Goal: Check status

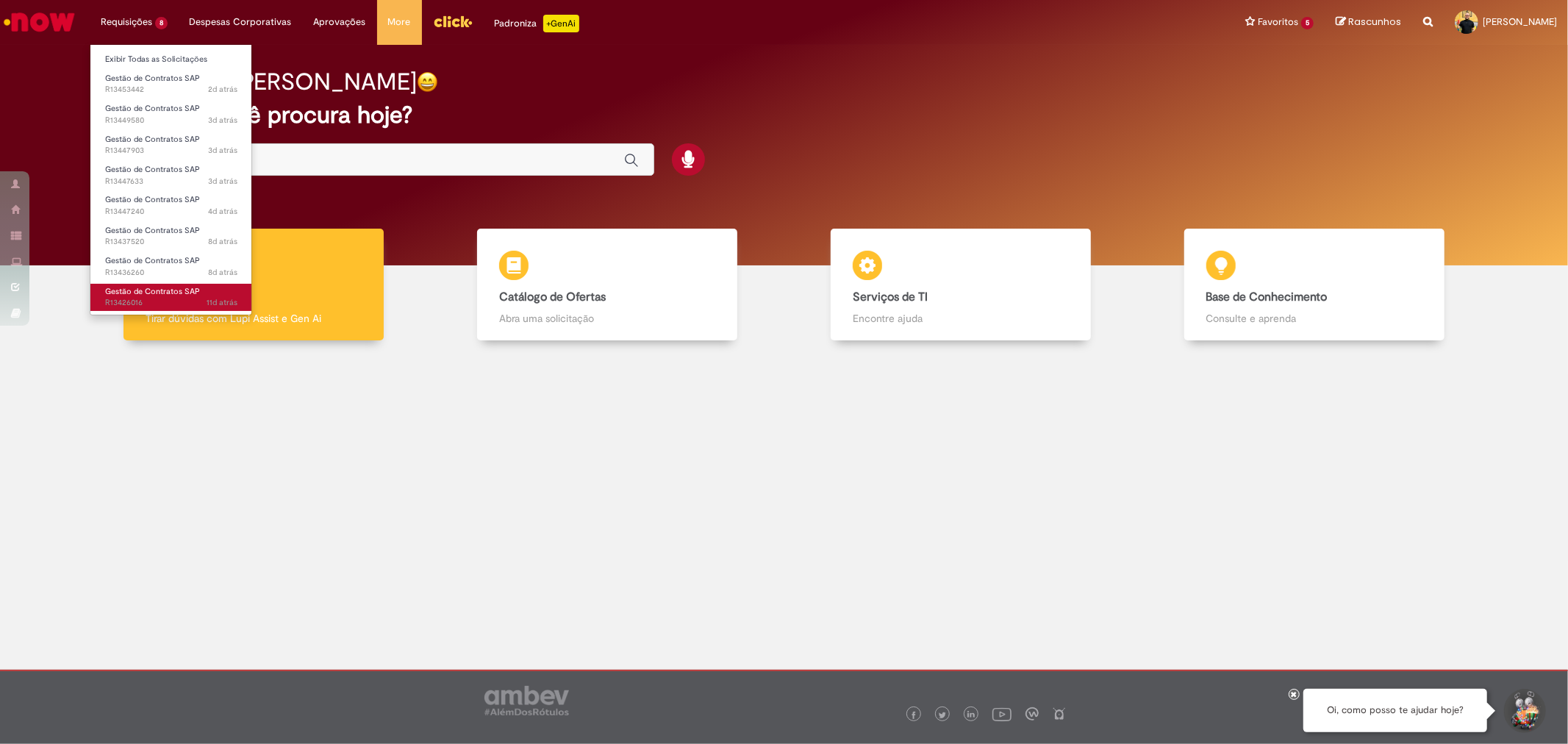
click at [126, 289] on span "Gestão de Contratos SAP" at bounding box center [152, 291] width 95 height 11
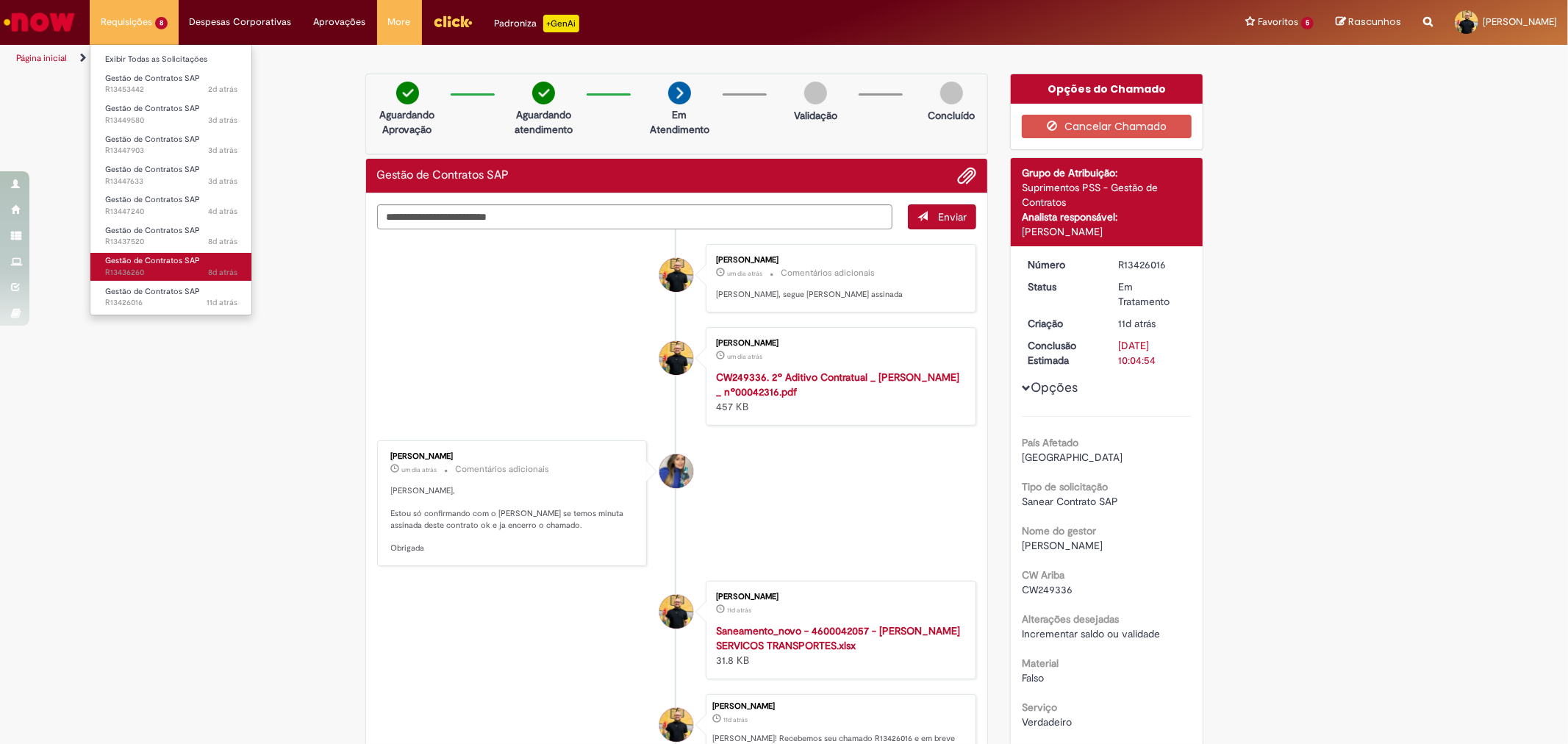
click at [118, 264] on span "Gestão de Contratos SAP" at bounding box center [152, 260] width 95 height 11
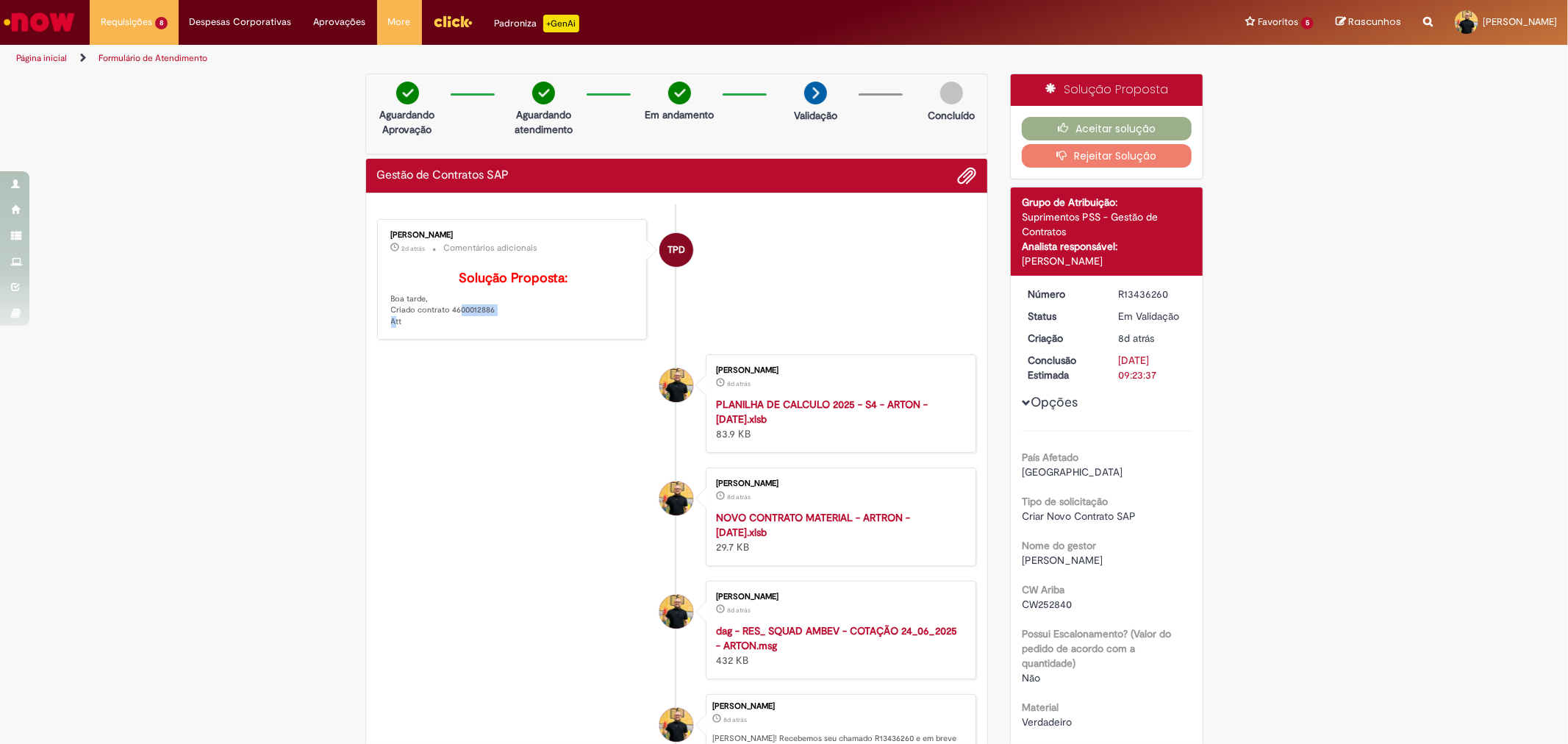
drag, startPoint x: 444, startPoint y: 332, endPoint x: 487, endPoint y: 328, distance: 43.2
click at [487, 328] on p "Solução Proposta: Boa tarde, Criado contrato 4600012886 Att" at bounding box center [513, 299] width 245 height 57
copy p "4600012886"
click at [1147, 122] on button "Aceitar solução" at bounding box center [1106, 128] width 170 height 24
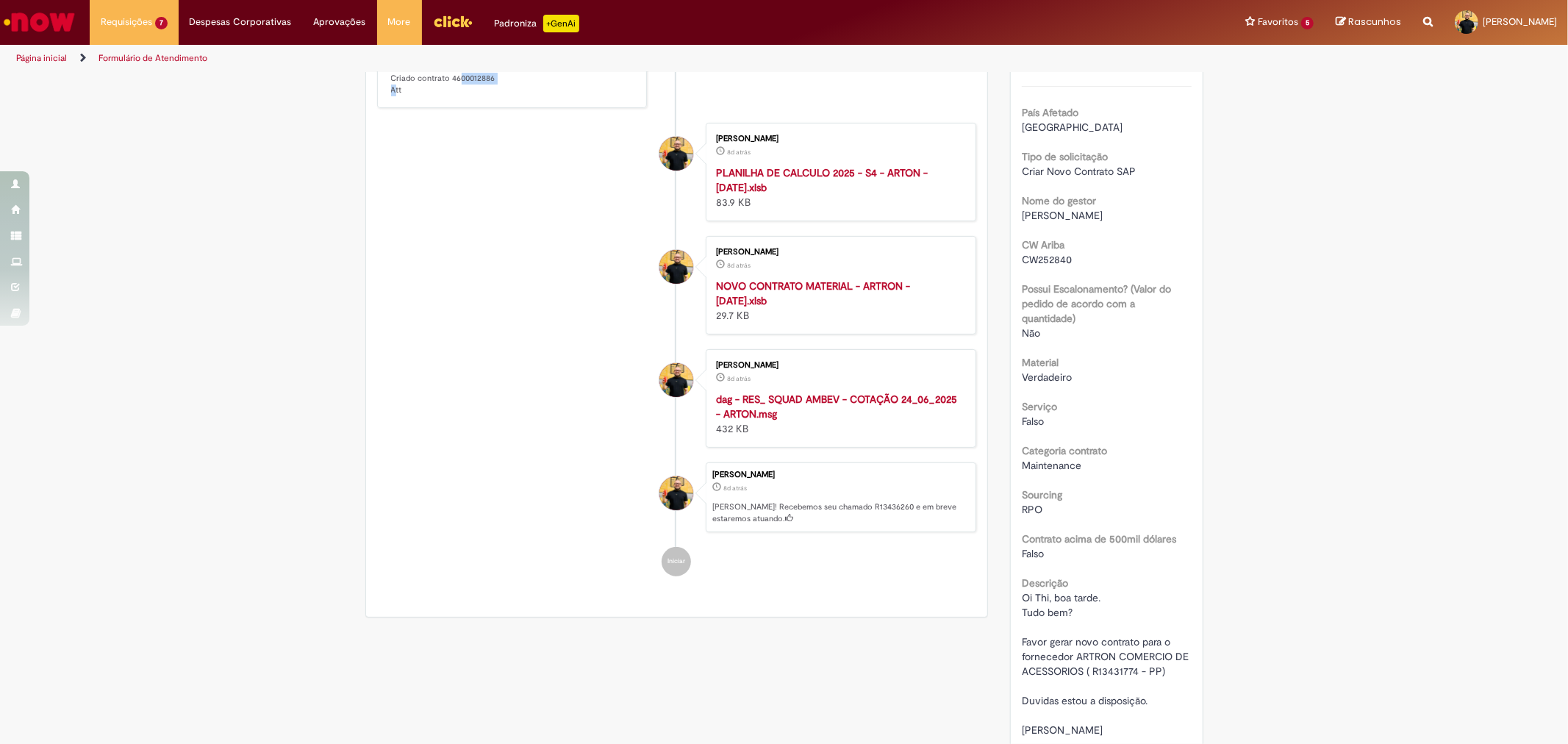
scroll to position [245, 0]
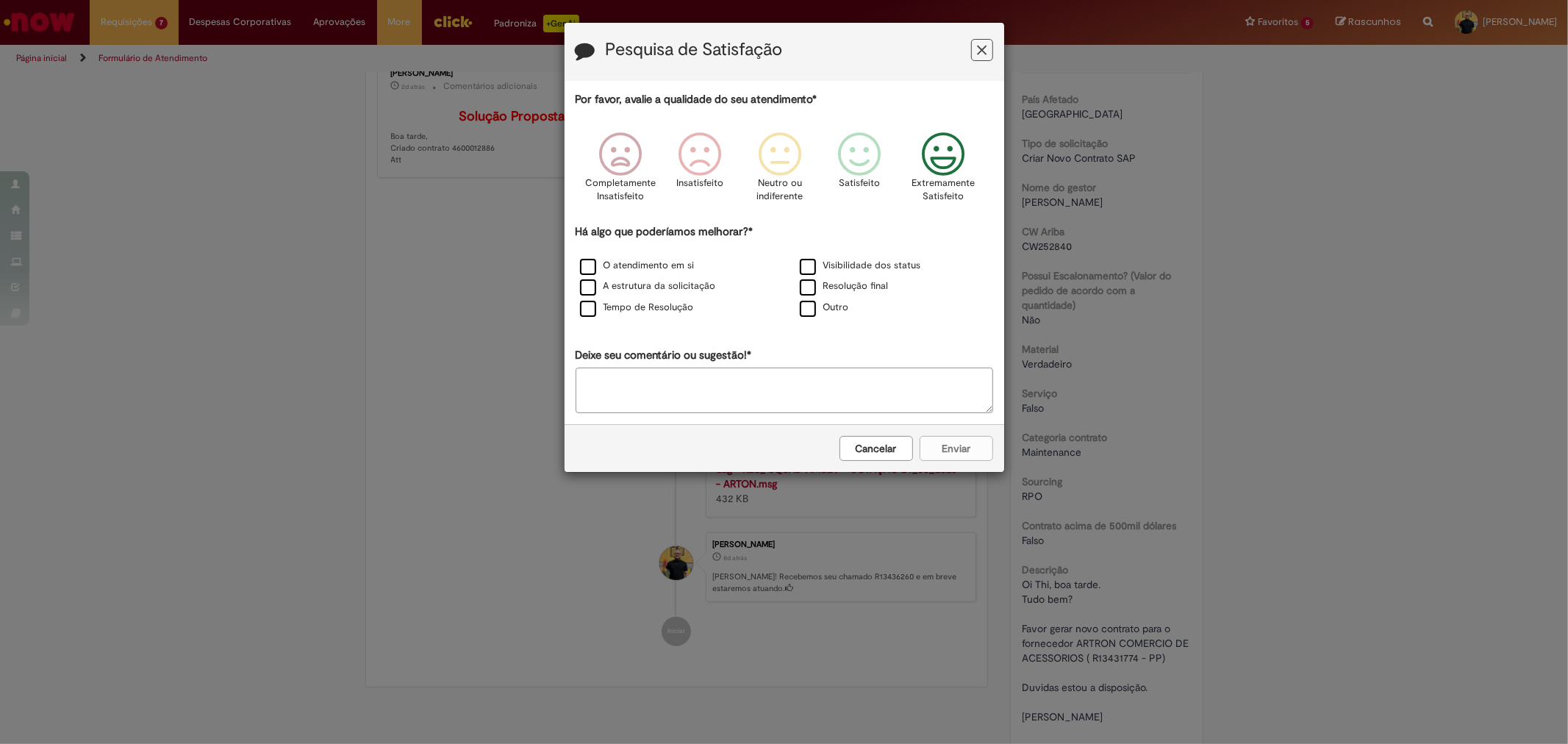
click at [939, 144] on icon "Feedback" at bounding box center [942, 155] width 55 height 44
click at [586, 309] on label "Tempo de Resolução" at bounding box center [637, 307] width 114 height 14
click at [967, 458] on button "Enviar" at bounding box center [956, 448] width 73 height 25
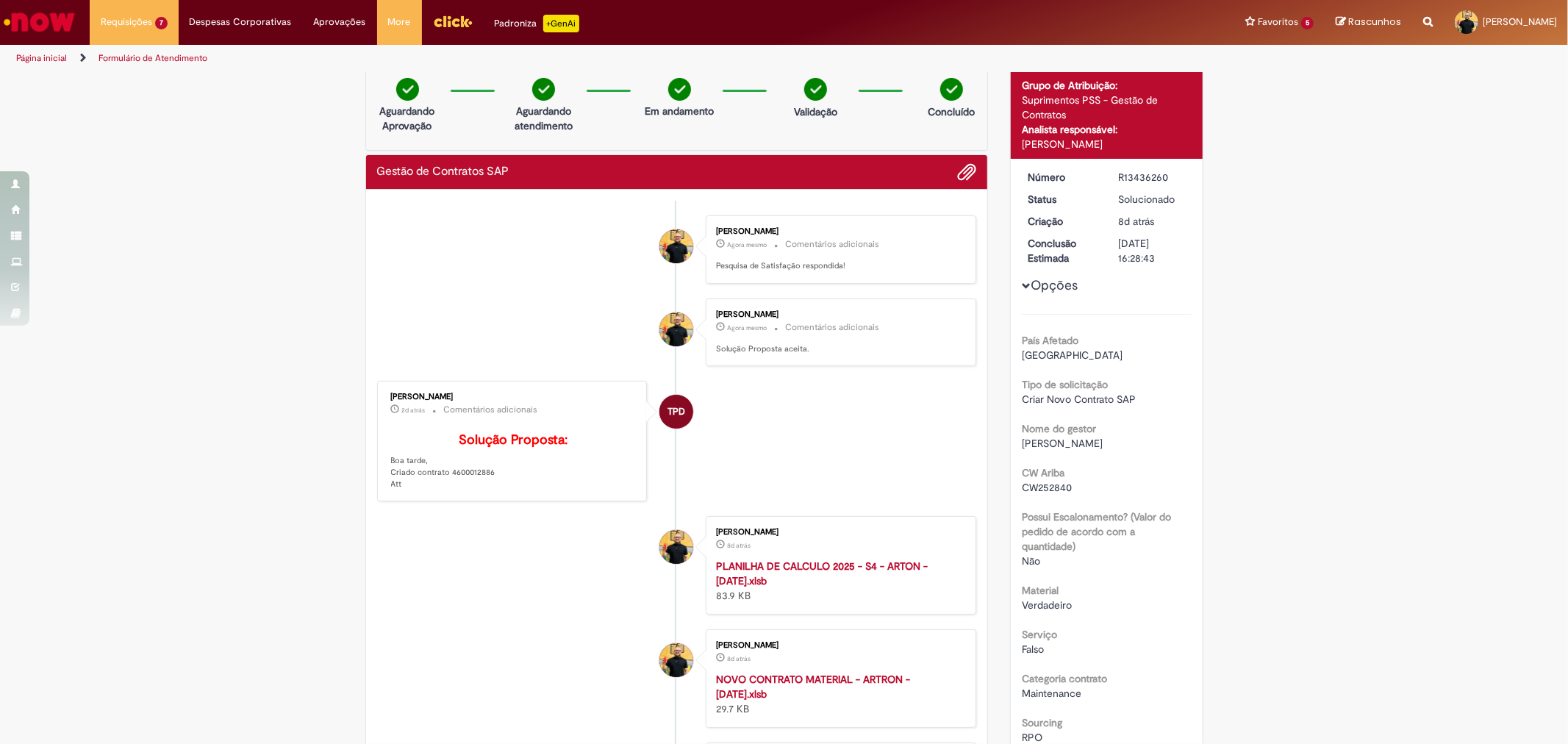
scroll to position [0, 0]
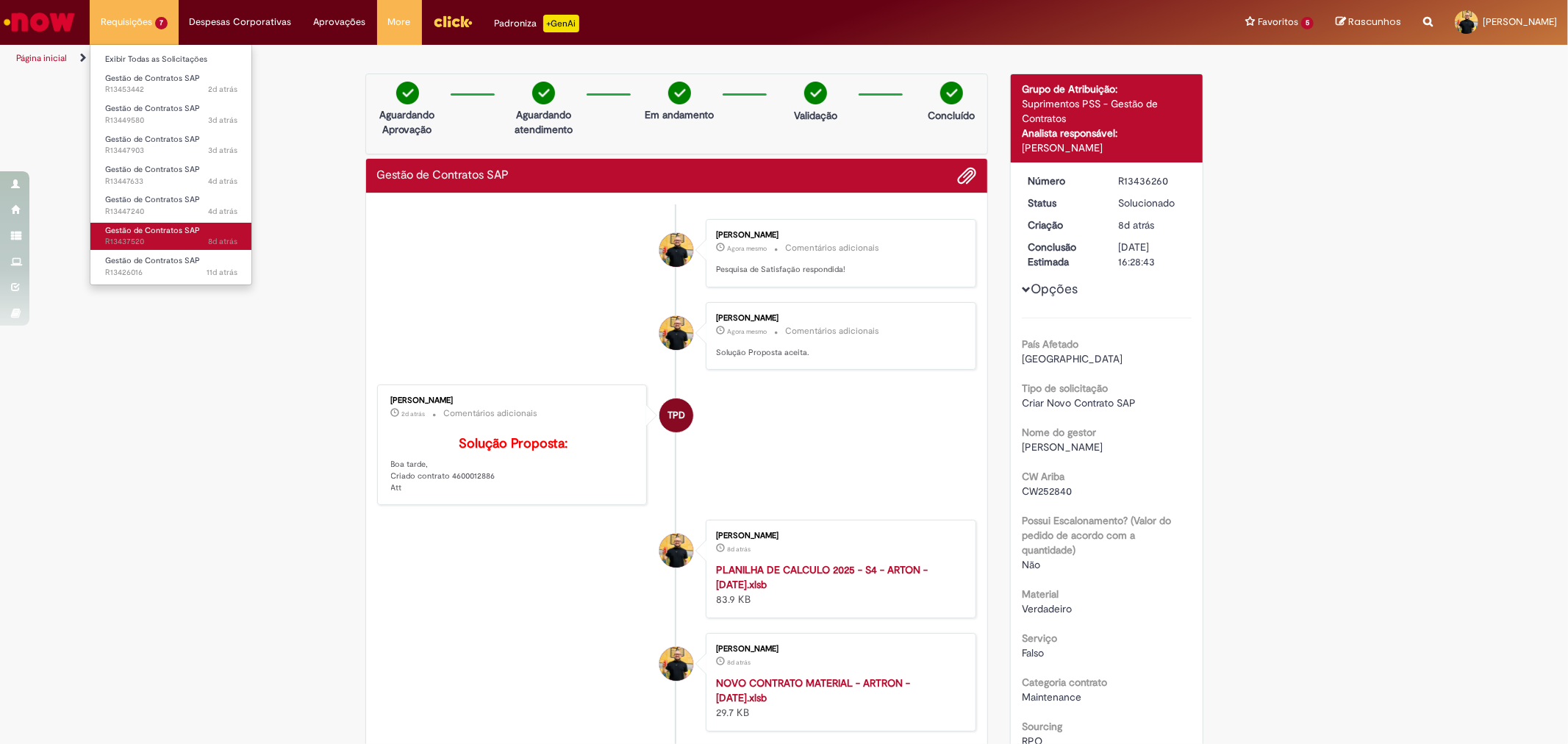
click at [130, 238] on span "8d atrás 8 dias atrás R13437520" at bounding box center [171, 242] width 133 height 12
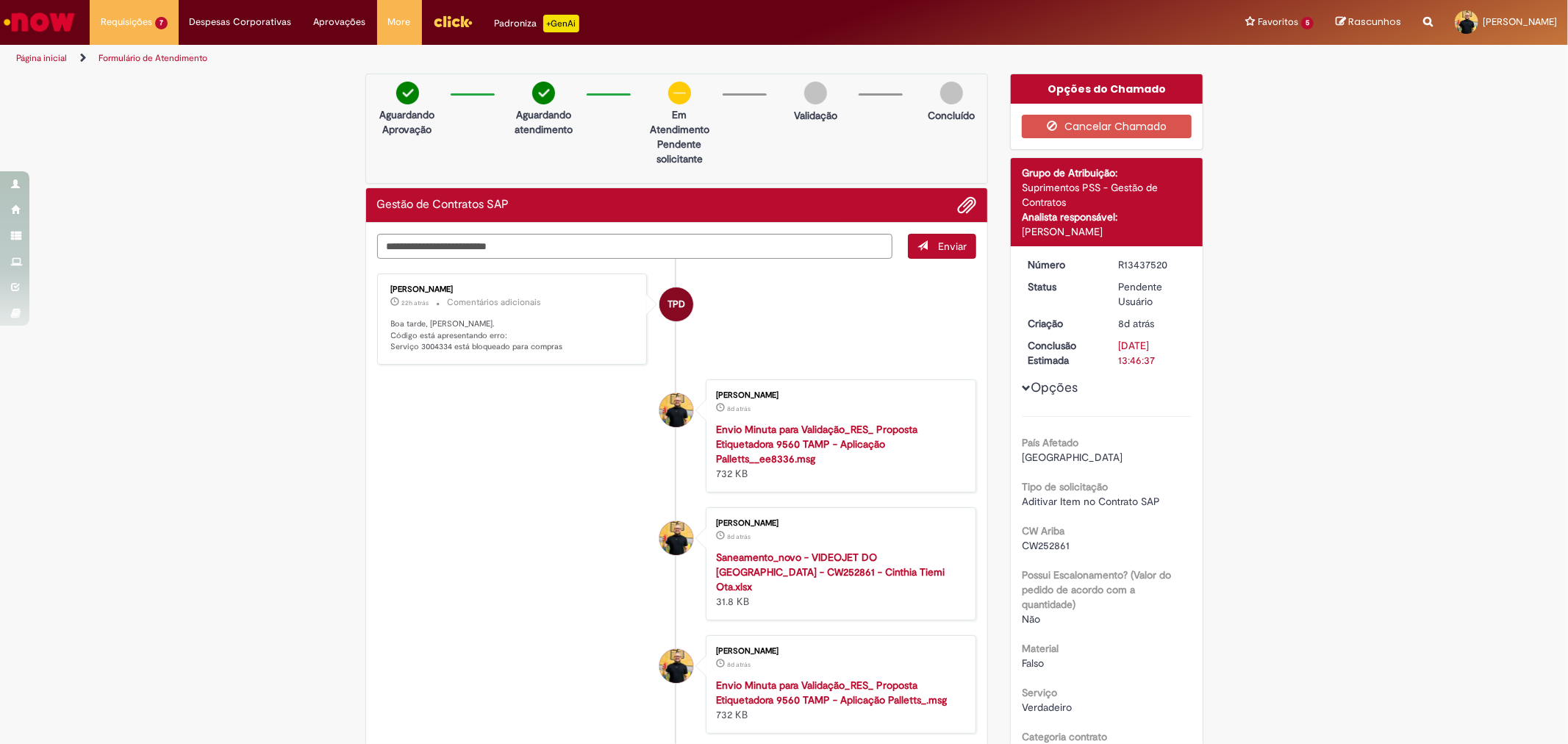
drag, startPoint x: 445, startPoint y: 348, endPoint x: 415, endPoint y: 348, distance: 30.0
click at [415, 348] on p "Boa tarde, [PERSON_NAME]. Código está apresentando erro: Serviço 3004334 está b…" at bounding box center [513, 335] width 245 height 35
copy p "3004334"
click at [392, 538] on li "[PERSON_NAME] 8d atrás 8 dias atrás Saneamento_novo - VIDEOJET DO [GEOGRAPHIC_D…" at bounding box center [677, 564] width 600 height 113
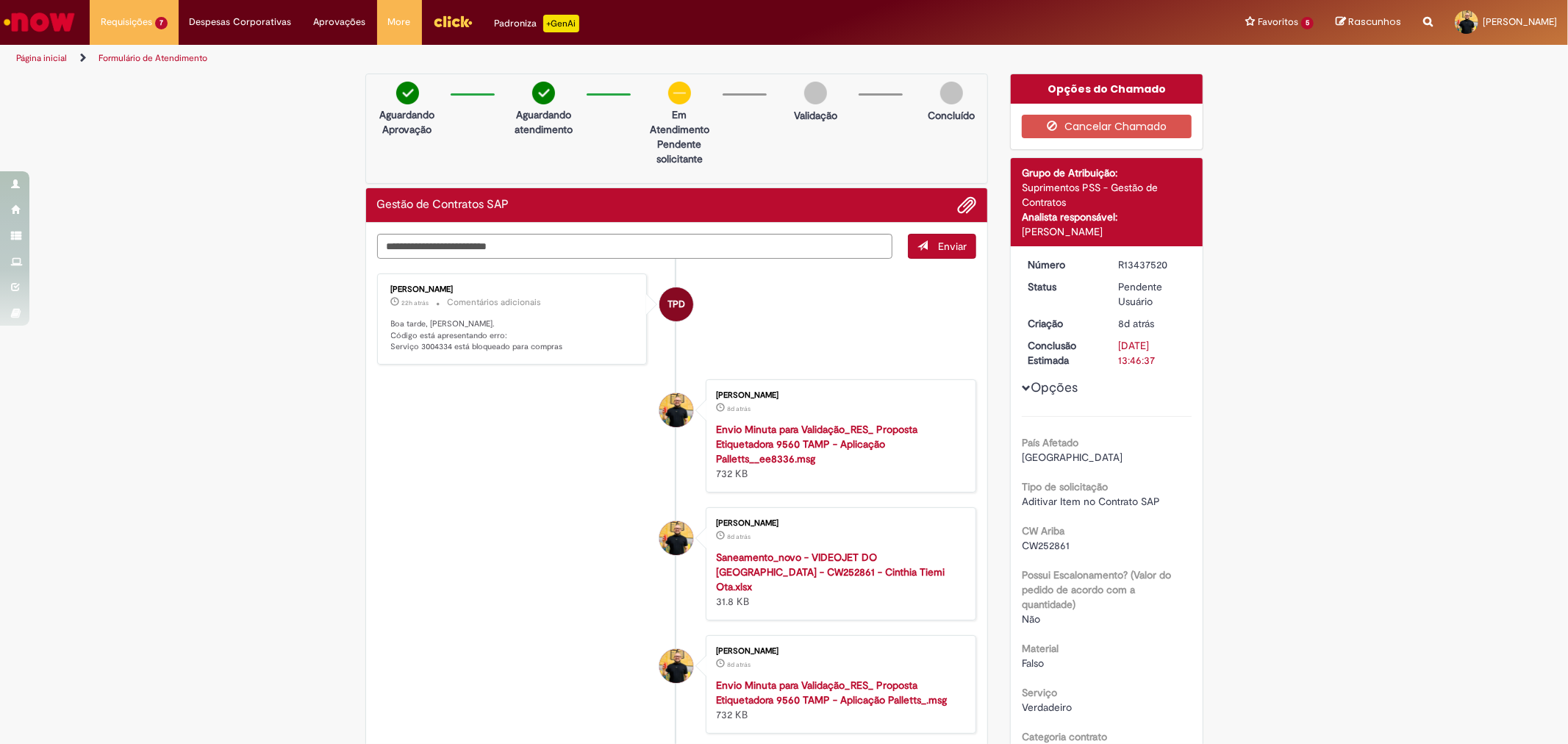
click at [130, 236] on span "8d atrás 8 dias atrás R13437520" at bounding box center [171, 242] width 133 height 12
click at [143, 218] on link "Gestão de Contratos SAP 4d atrás 4 dias atrás R13447240" at bounding box center [171, 205] width 161 height 27
click at [145, 204] on span "Gestão de Contratos SAP" at bounding box center [152, 199] width 95 height 11
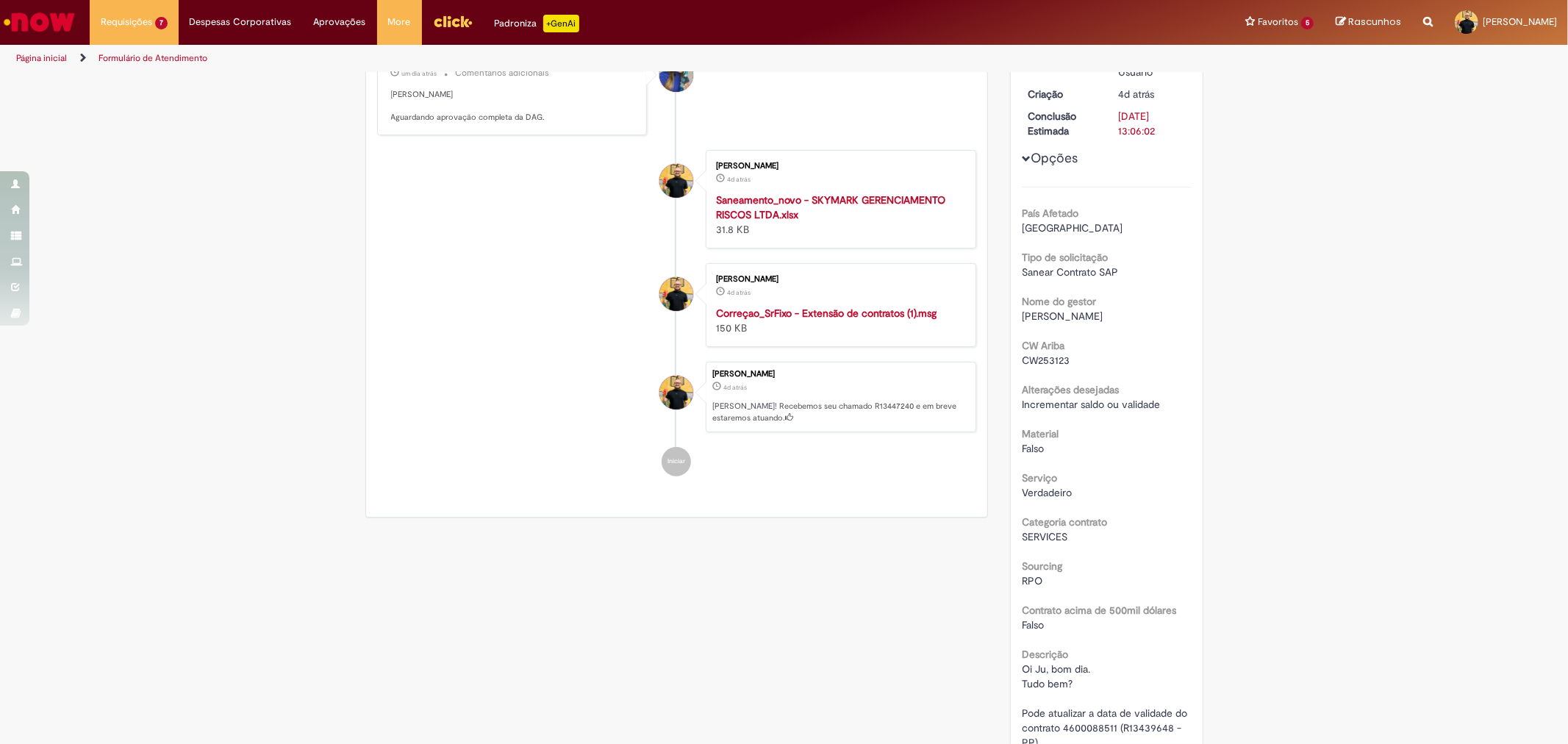
scroll to position [326, 0]
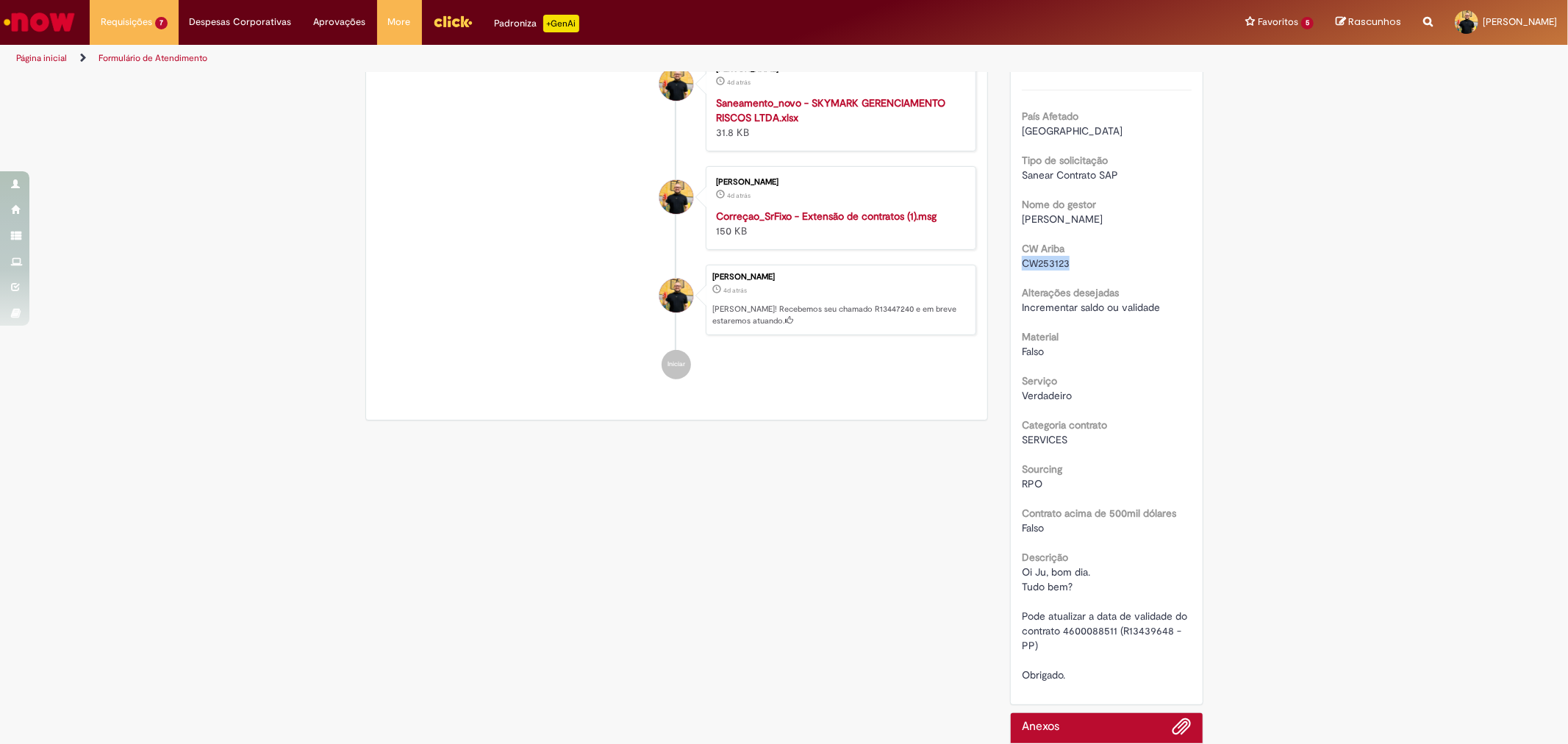
drag, startPoint x: 1066, startPoint y: 262, endPoint x: 1009, endPoint y: 263, distance: 57.0
click at [1011, 263] on div "Número R13447240 Status Pendente Usuário Criação 4d atrás 4 dias atrás Conclusã…" at bounding box center [1106, 312] width 192 height 785
copy span "CW253123"
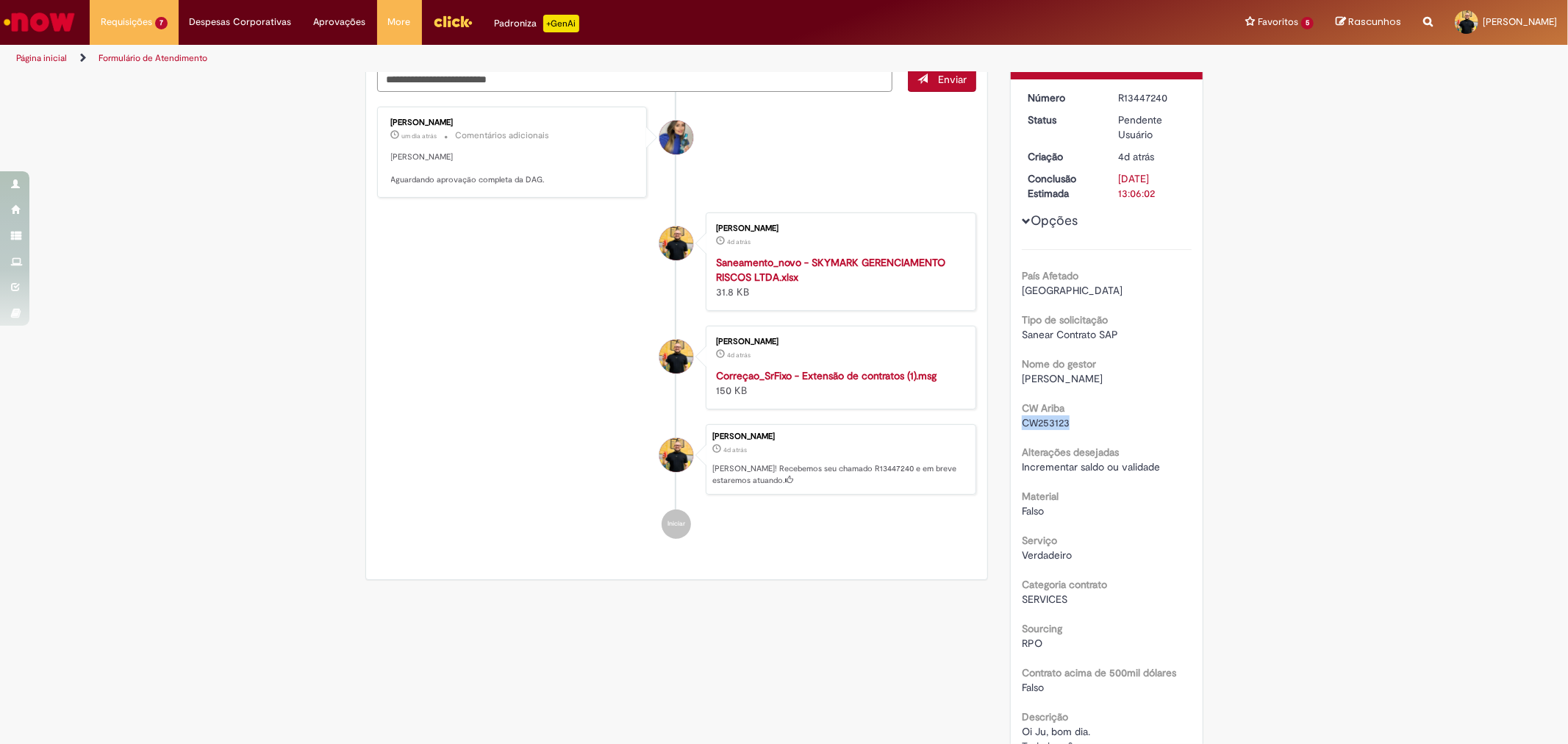
scroll to position [0, 0]
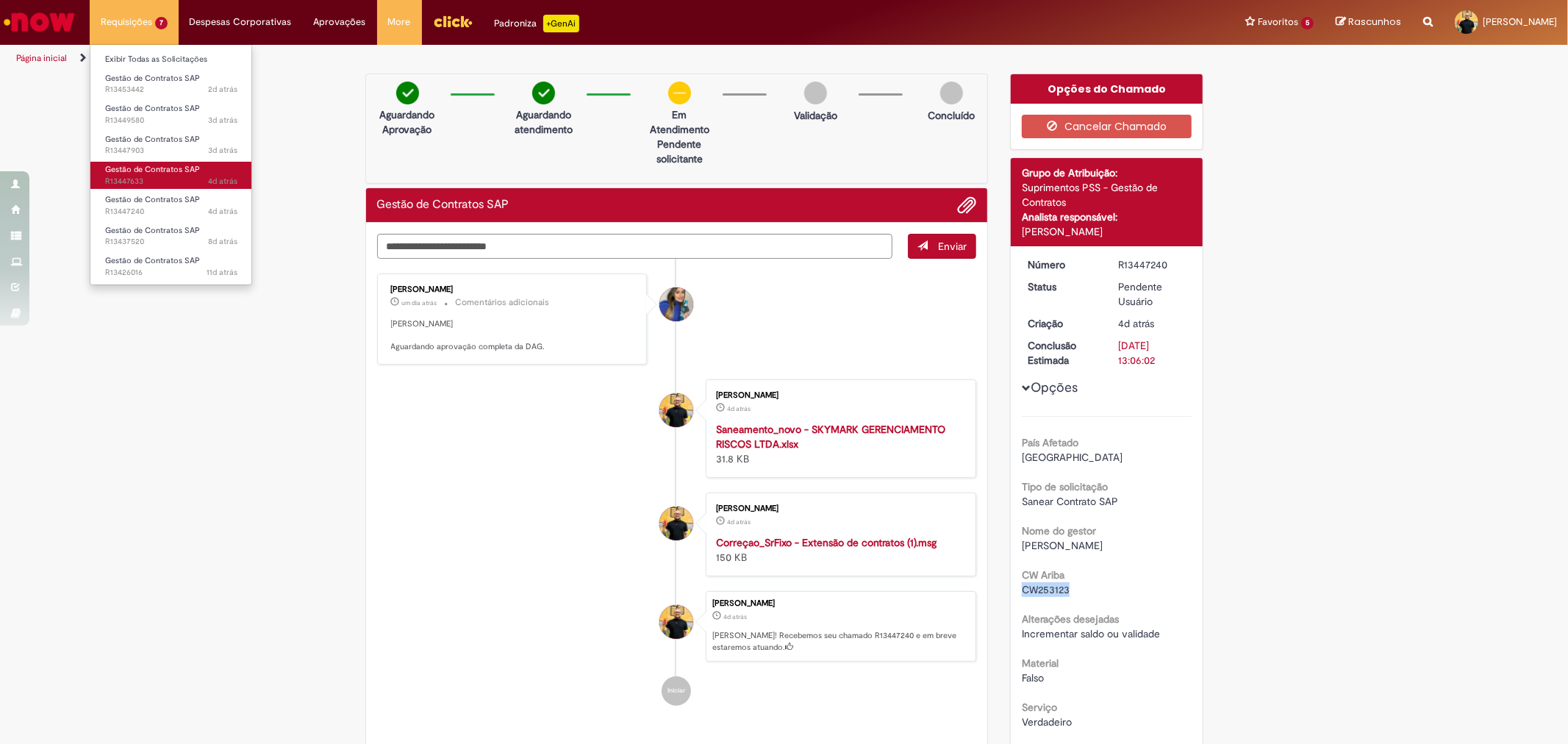
click at [137, 173] on span "Gestão de Contratos SAP" at bounding box center [152, 169] width 95 height 11
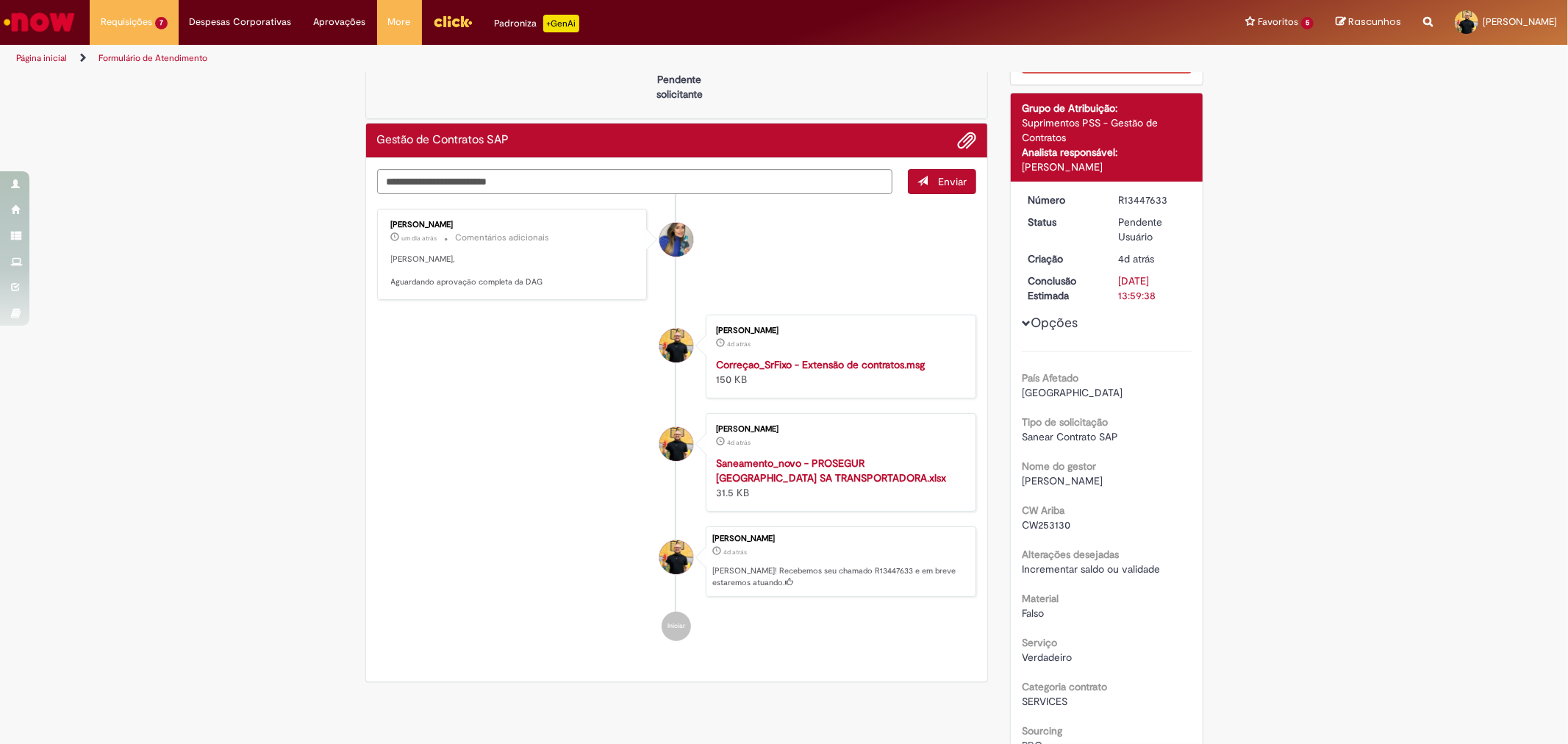
scroll to position [245, 0]
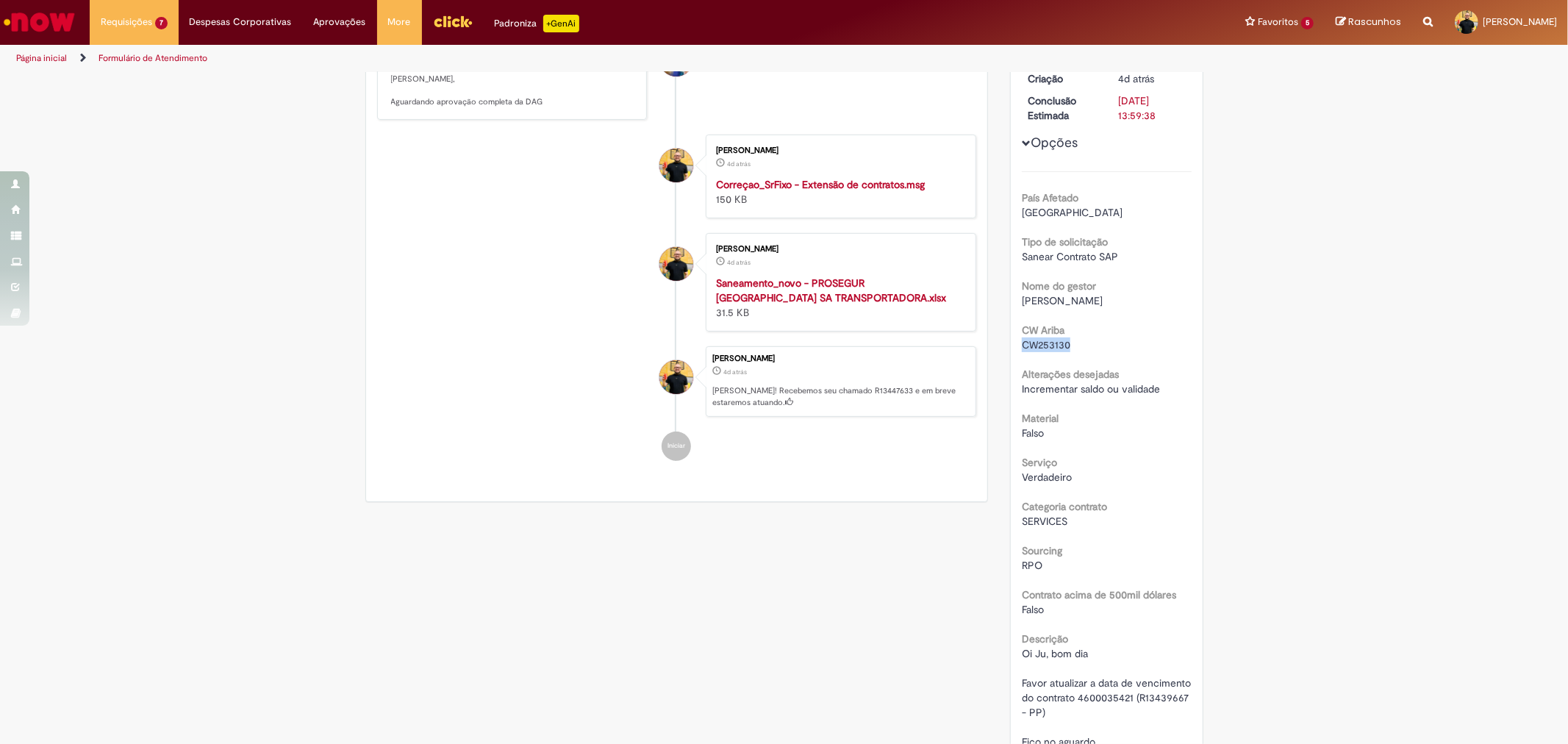
drag, startPoint x: 1062, startPoint y: 346, endPoint x: 1017, endPoint y: 339, distance: 45.5
click at [1022, 339] on span "CW253130" at bounding box center [1045, 345] width 48 height 14
copy span "CW253130"
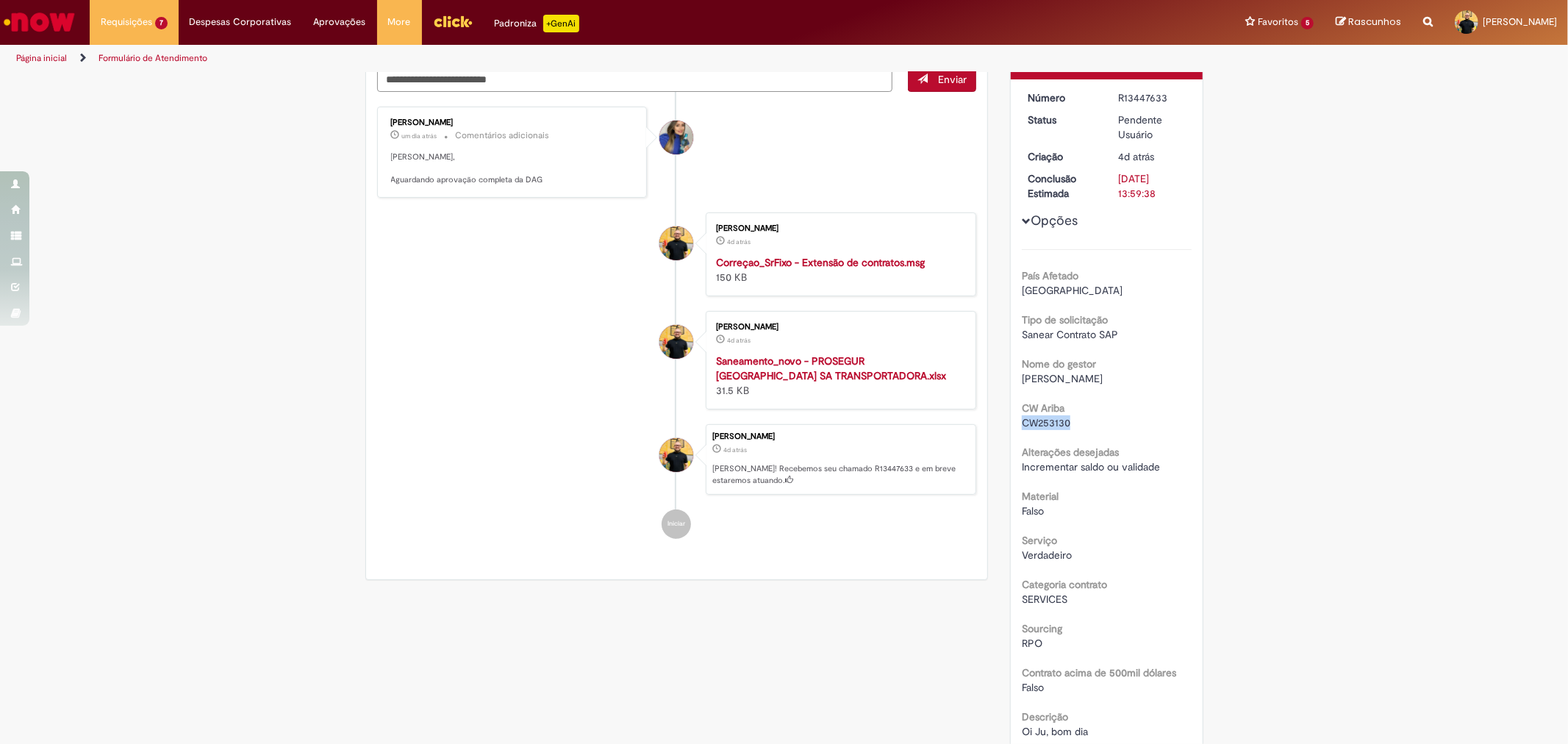
scroll to position [0, 0]
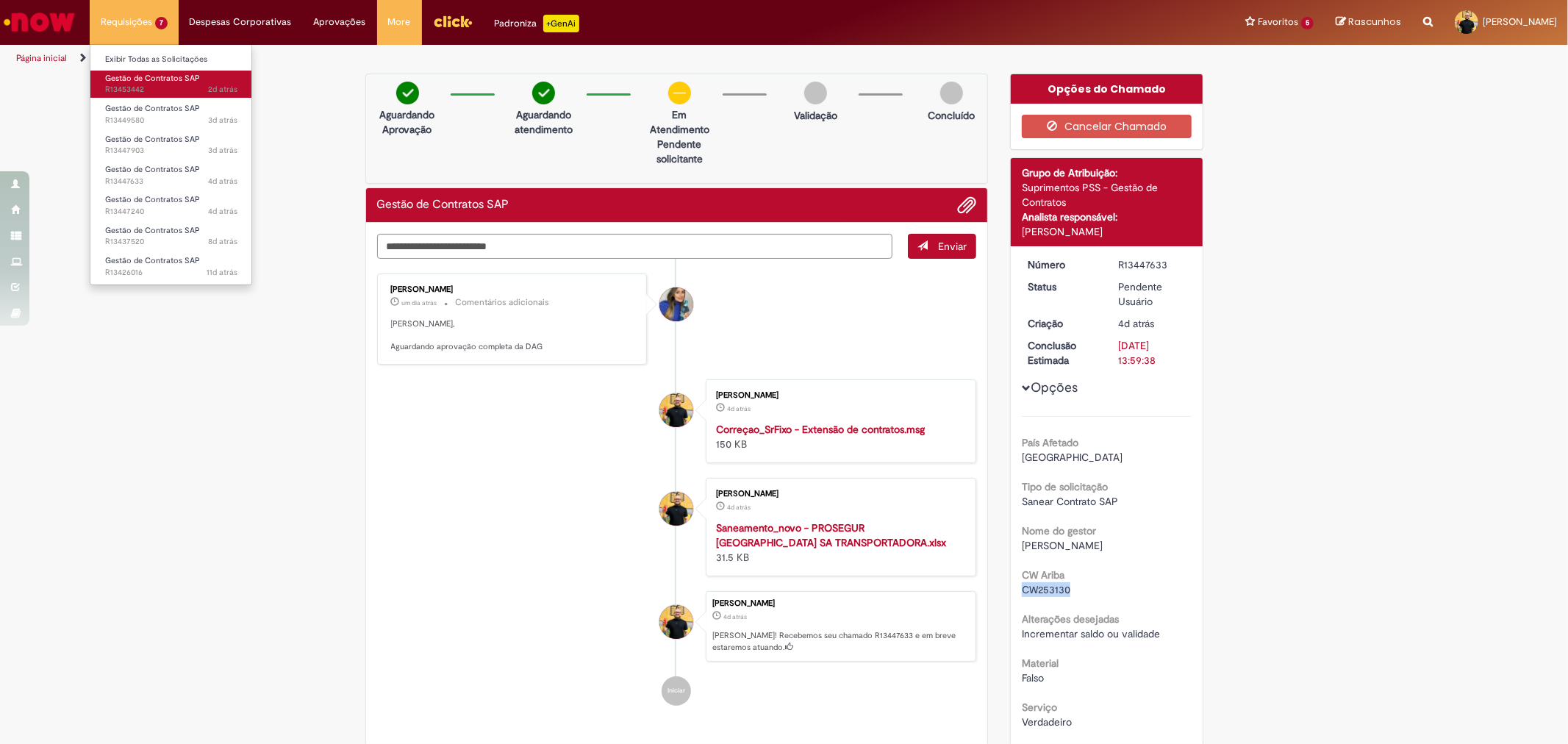
click at [130, 82] on span "Gestão de Contratos SAP" at bounding box center [152, 78] width 95 height 11
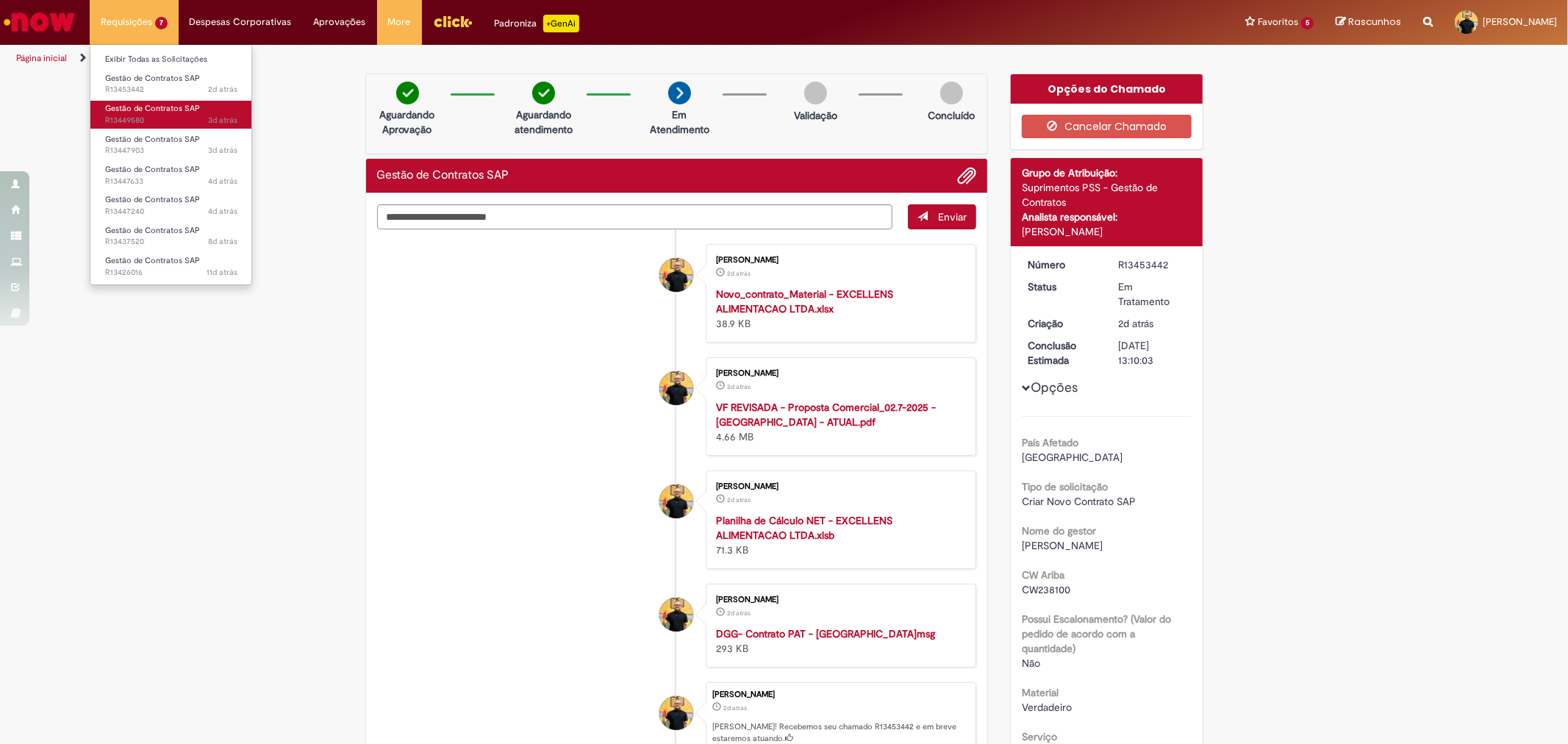
click at [144, 115] on span "3d atrás 3 dias atrás R13449580" at bounding box center [171, 121] width 133 height 12
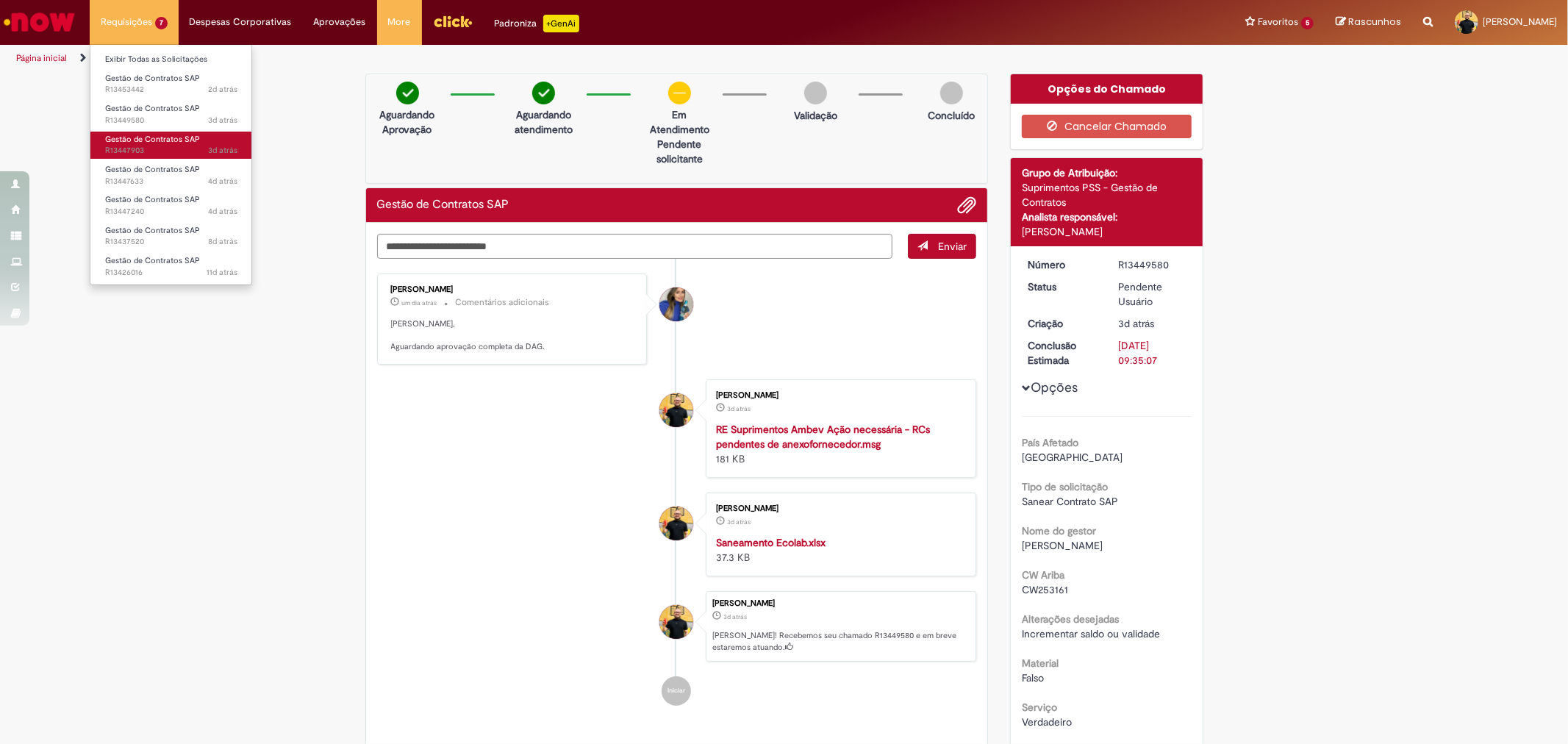
click at [153, 144] on span "Gestão de Contratos SAP" at bounding box center [152, 138] width 95 height 11
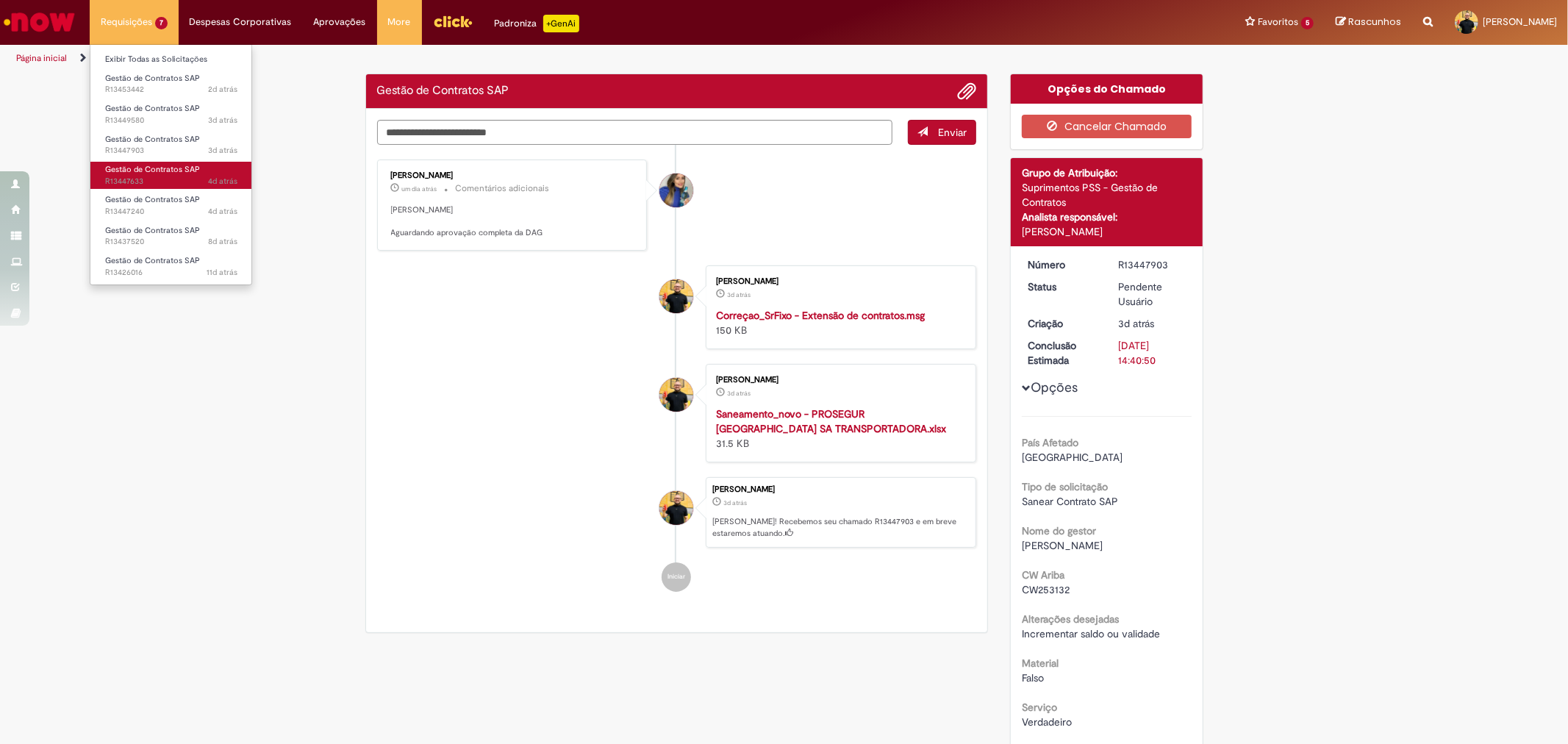
click at [158, 179] on span "4d atrás 4 dias atrás R13447633" at bounding box center [171, 182] width 133 height 12
